Goal: Task Accomplishment & Management: Manage account settings

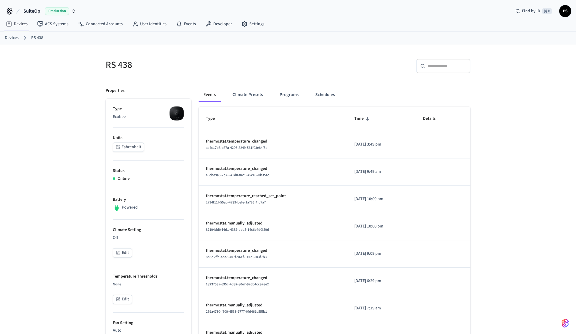
click at [129, 149] on button "Fahrenheit" at bounding box center [128, 146] width 31 height 9
click at [121, 143] on button "Celsius" at bounding box center [125, 146] width 24 height 9
click at [121, 143] on button "Fahrenheit" at bounding box center [128, 146] width 31 height 9
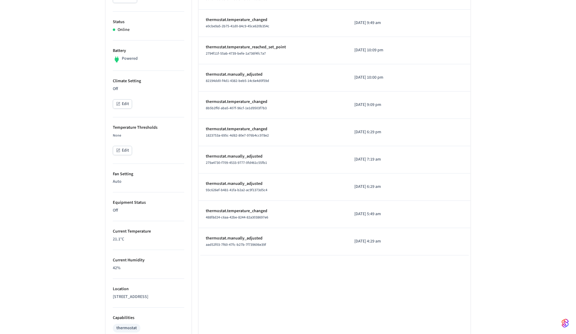
scroll to position [137, 0]
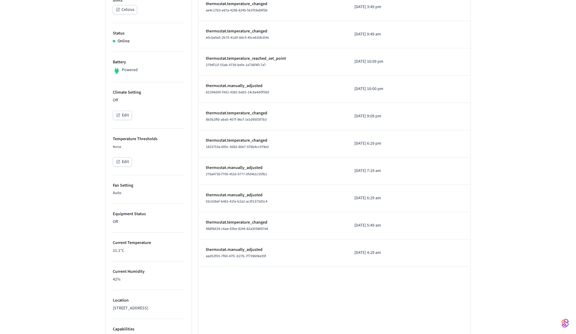
click at [130, 9] on button "Celsius" at bounding box center [125, 9] width 24 height 9
click at [130, 9] on button "Fahrenheit" at bounding box center [128, 9] width 31 height 9
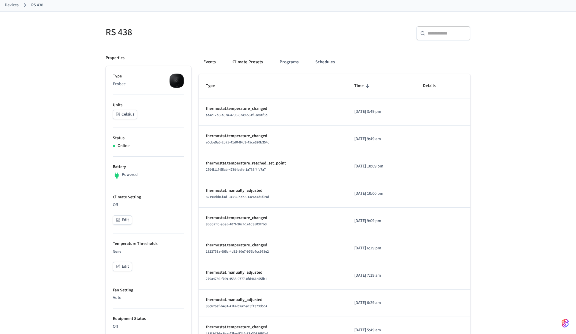
click at [245, 64] on button "Climate Presets" at bounding box center [248, 62] width 40 height 14
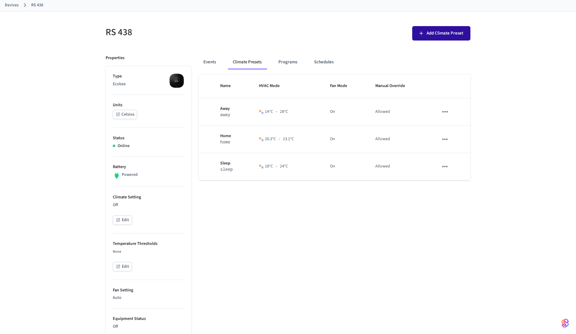
click at [447, 37] on span "Add Climate Preset" at bounding box center [444, 33] width 37 height 8
click at [301, 227] on div "Name HVAC Mode Fan Mode Manual Override Away away 14 °C – 28 °C On Allowed Home…" at bounding box center [335, 326] width 272 height 504
